Goal: Check status: Check status

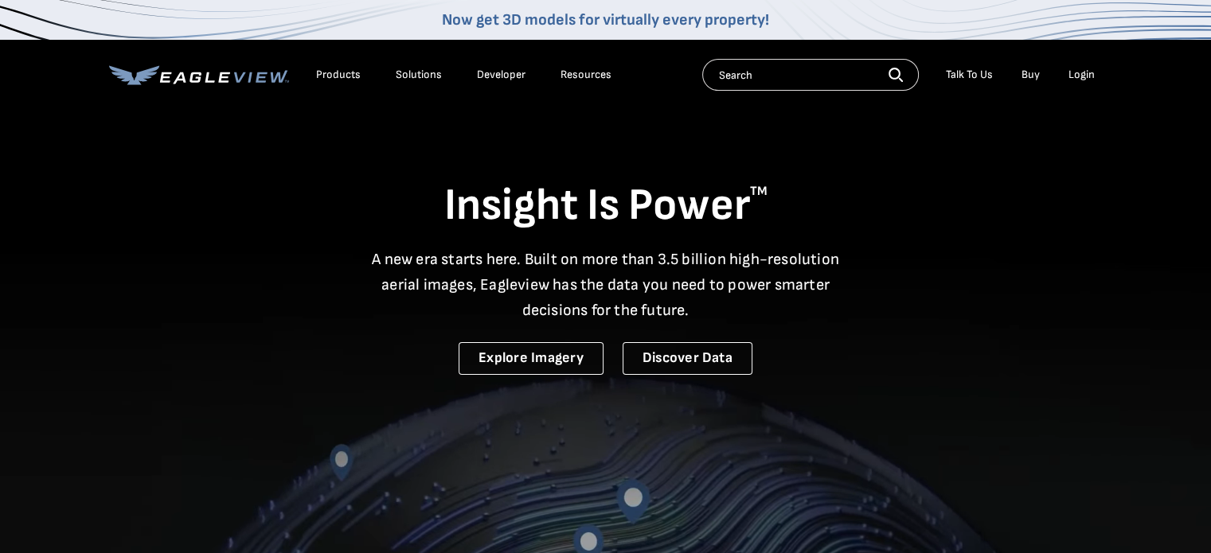
click at [1078, 74] on div "Login" at bounding box center [1081, 75] width 26 height 14
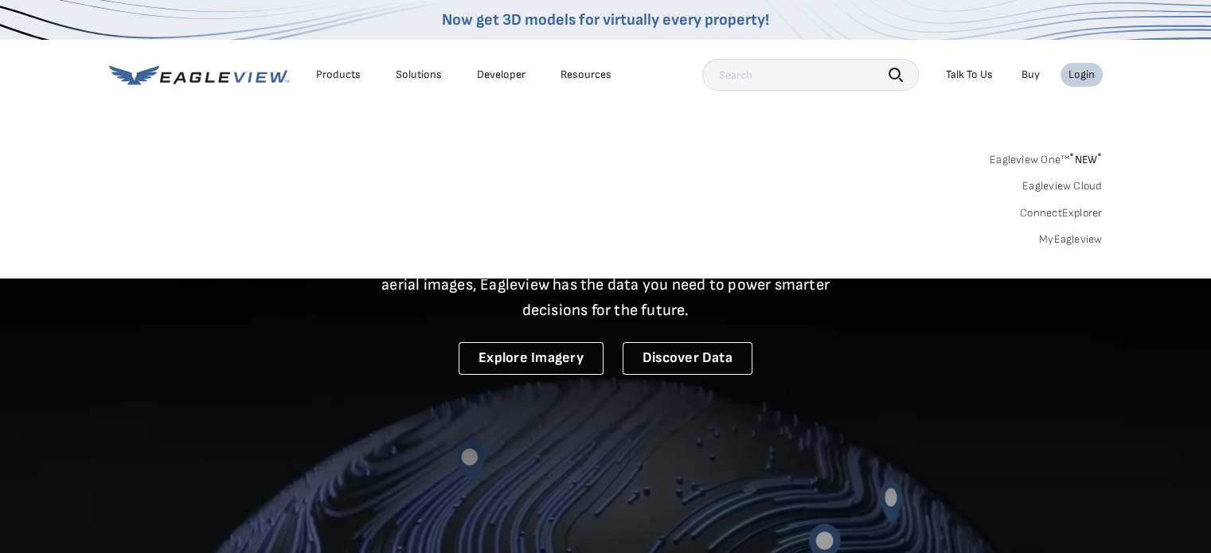
click at [1061, 235] on link "MyEagleview" at bounding box center [1071, 239] width 64 height 14
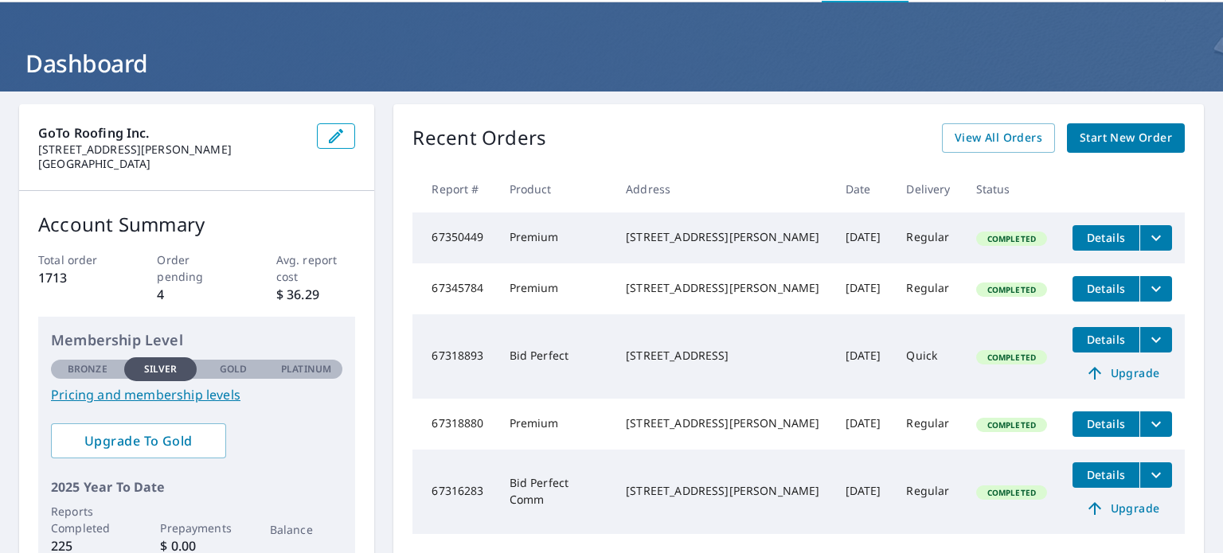
scroll to position [80, 0]
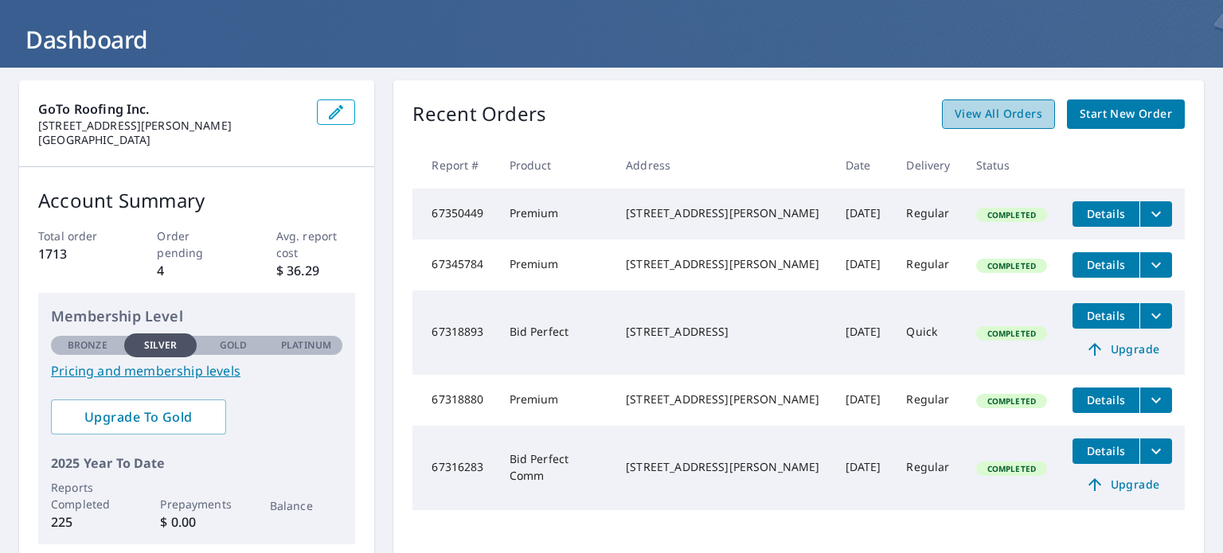
click at [998, 122] on span "View All Orders" at bounding box center [998, 114] width 88 height 20
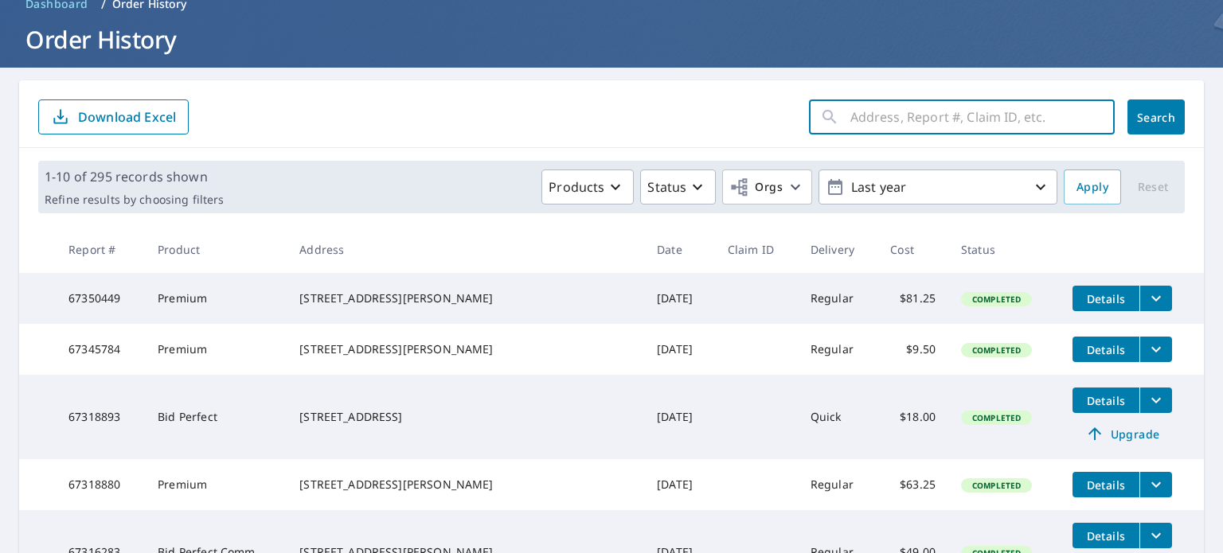
click at [894, 111] on input "text" at bounding box center [982, 117] width 264 height 45
type input "2600"
click button "Search" at bounding box center [1155, 116] width 57 height 35
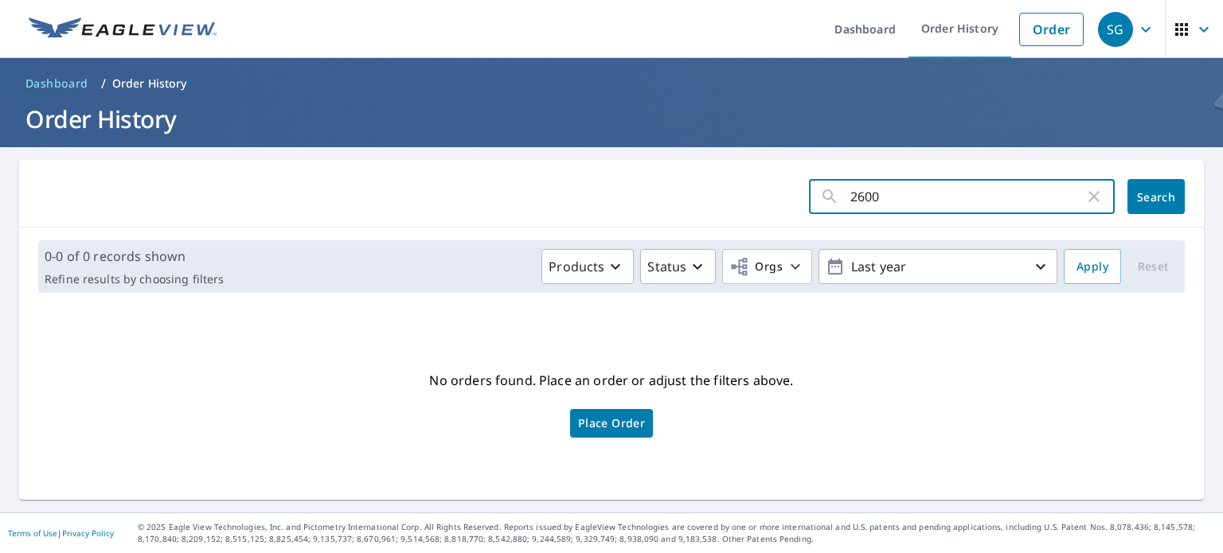
drag, startPoint x: 901, startPoint y: 197, endPoint x: 174, endPoint y: 302, distance: 734.4
click at [222, 295] on div "2600 ​ Search 0-0 of 0 records shown Refine results by choosing filters Product…" at bounding box center [611, 330] width 1184 height 340
type input "2200"
click button "Search" at bounding box center [1155, 196] width 57 height 35
drag, startPoint x: 893, startPoint y: 190, endPoint x: 281, endPoint y: 273, distance: 617.7
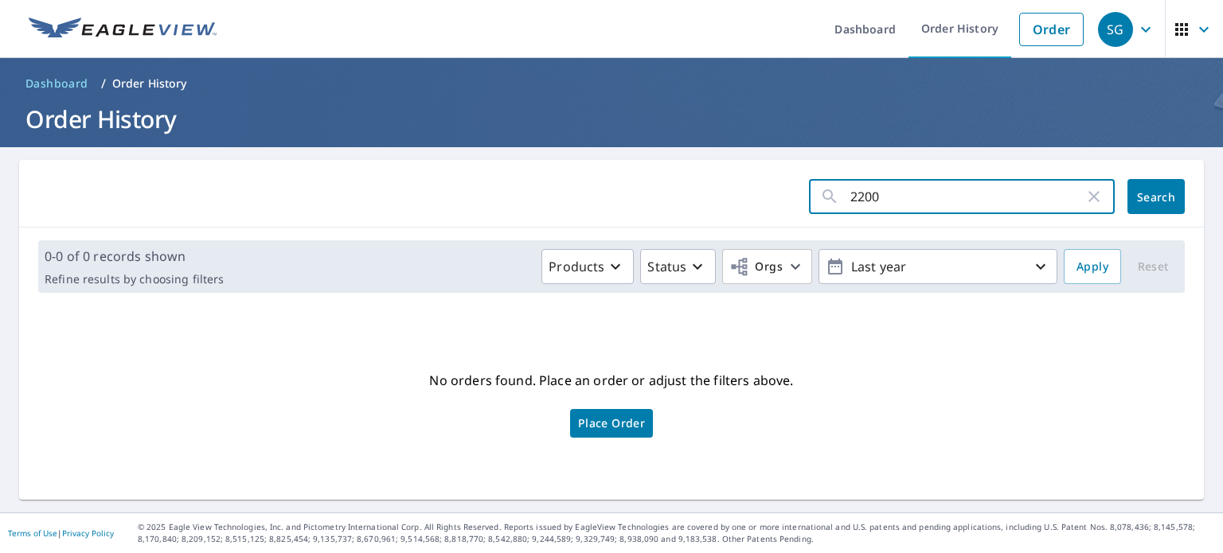
click at [281, 273] on div "2200 ​ Search 0-0 of 0 records shown Refine results by choosing filters Product…" at bounding box center [611, 330] width 1184 height 340
type input "morin"
click button "Search" at bounding box center [1155, 196] width 57 height 35
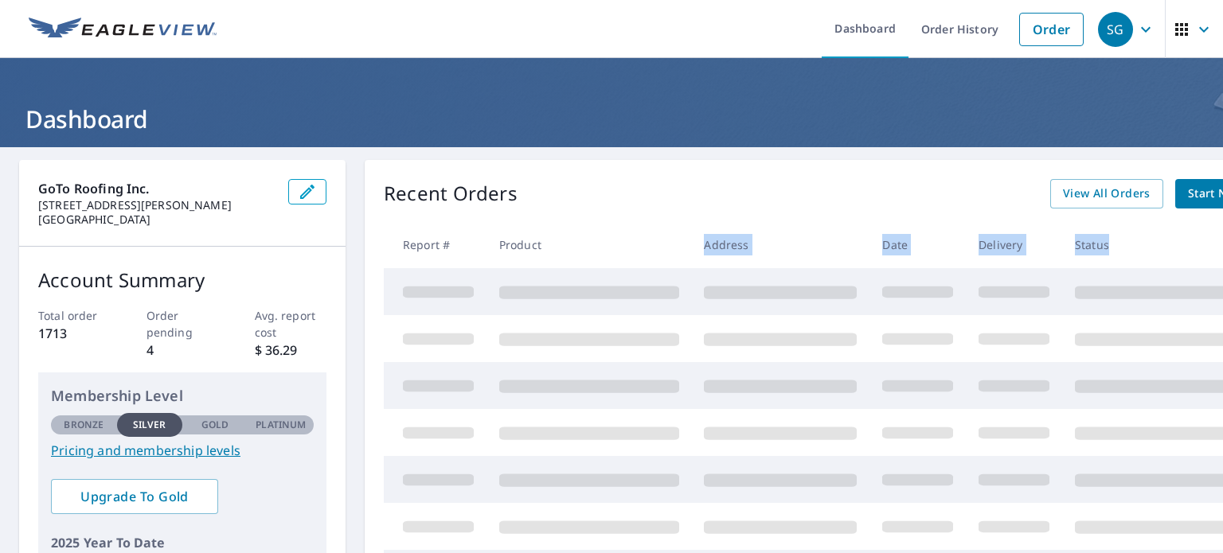
drag, startPoint x: 1170, startPoint y: 226, endPoint x: 707, endPoint y: 261, distance: 464.6
click at [707, 261] on tr "Report # Product Address Date Delivery Status" at bounding box center [838, 244] width 909 height 47
click at [744, 228] on th "Address" at bounding box center [780, 244] width 178 height 47
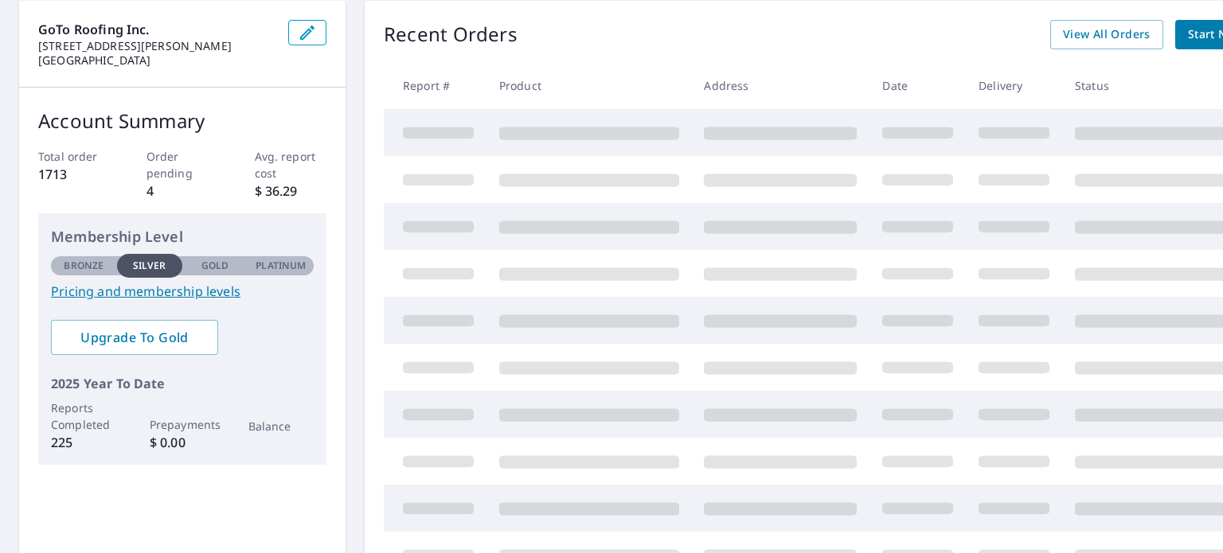
drag, startPoint x: 751, startPoint y: 194, endPoint x: 503, endPoint y: 251, distance: 253.9
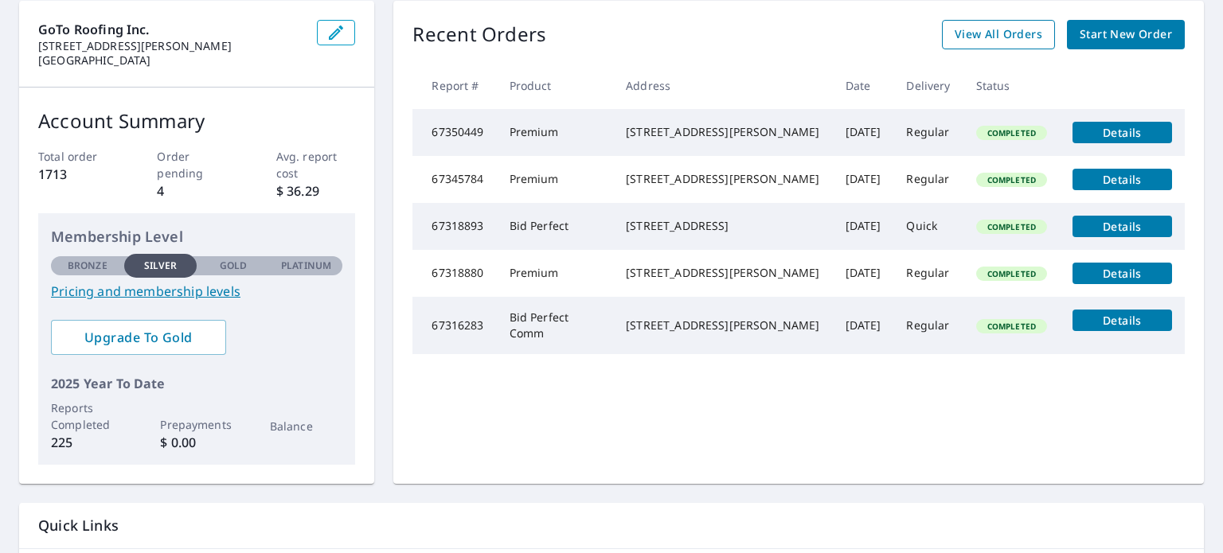
click at [986, 39] on span "View All Orders" at bounding box center [998, 35] width 88 height 20
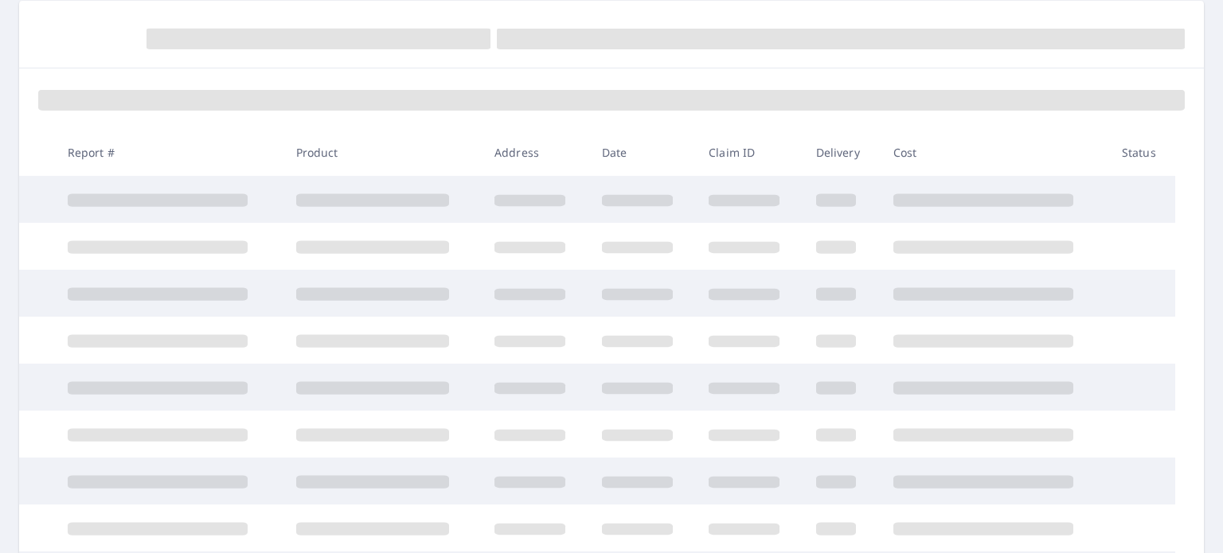
scroll to position [159, 0]
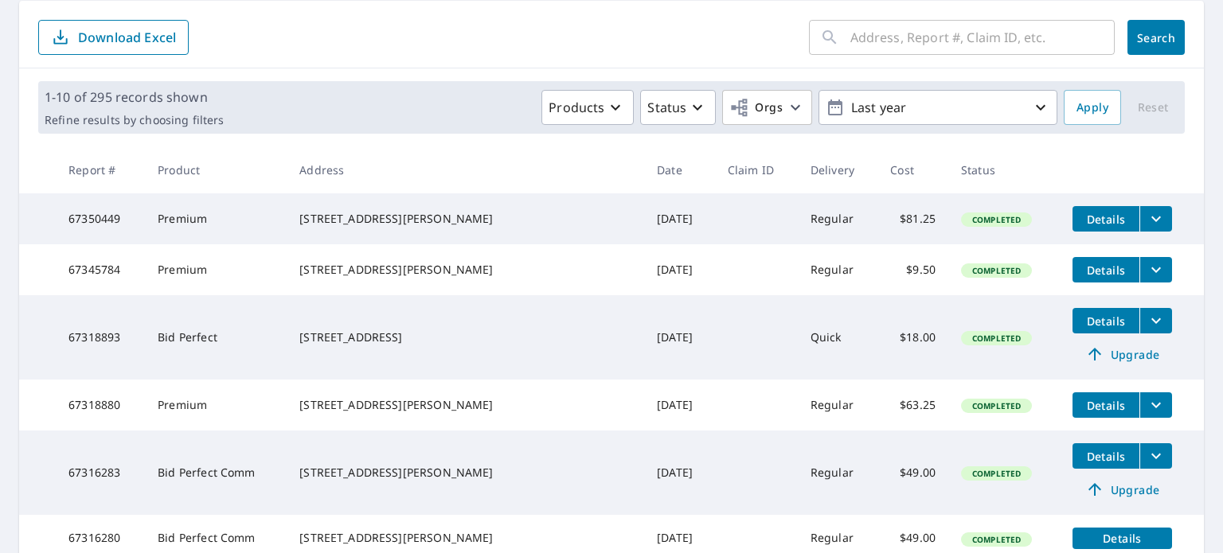
drag, startPoint x: 949, startPoint y: 39, endPoint x: 899, endPoint y: 22, distance: 52.1
click at [949, 39] on input "text" at bounding box center [982, 37] width 264 height 45
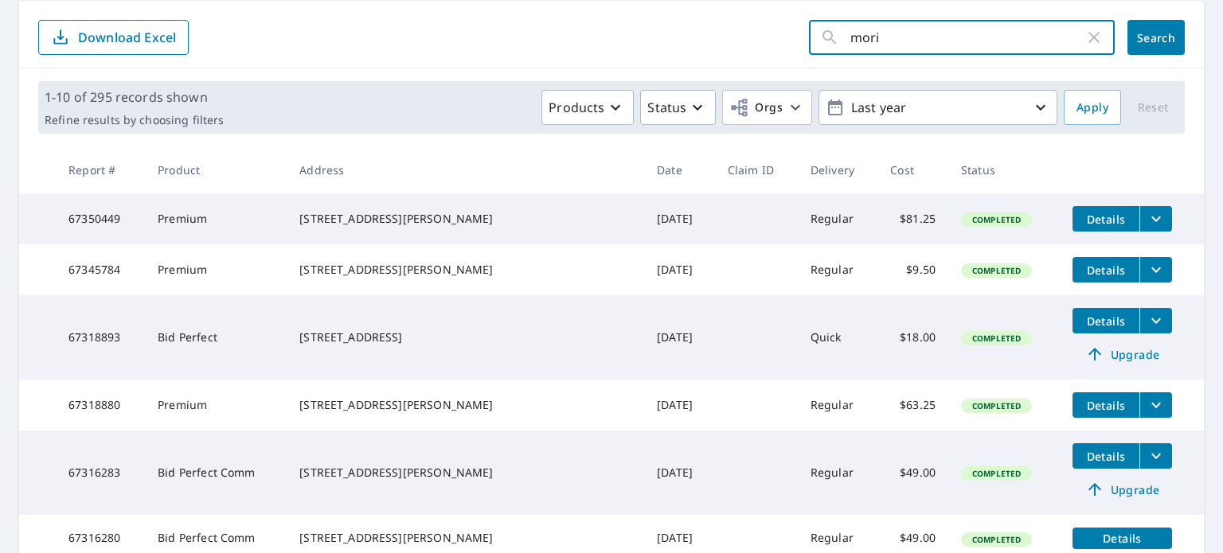
type input "morin"
click button "Search" at bounding box center [1155, 37] width 57 height 35
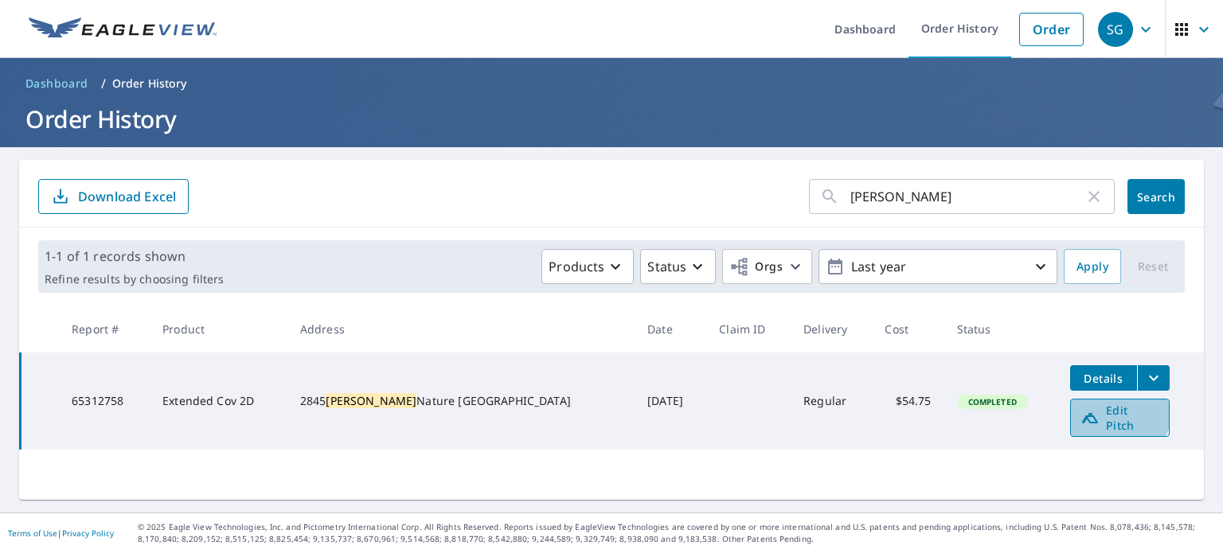
click at [1080, 408] on span "Edit Pitch" at bounding box center [1119, 418] width 79 height 30
